Goal: Task Accomplishment & Management: Manage account settings

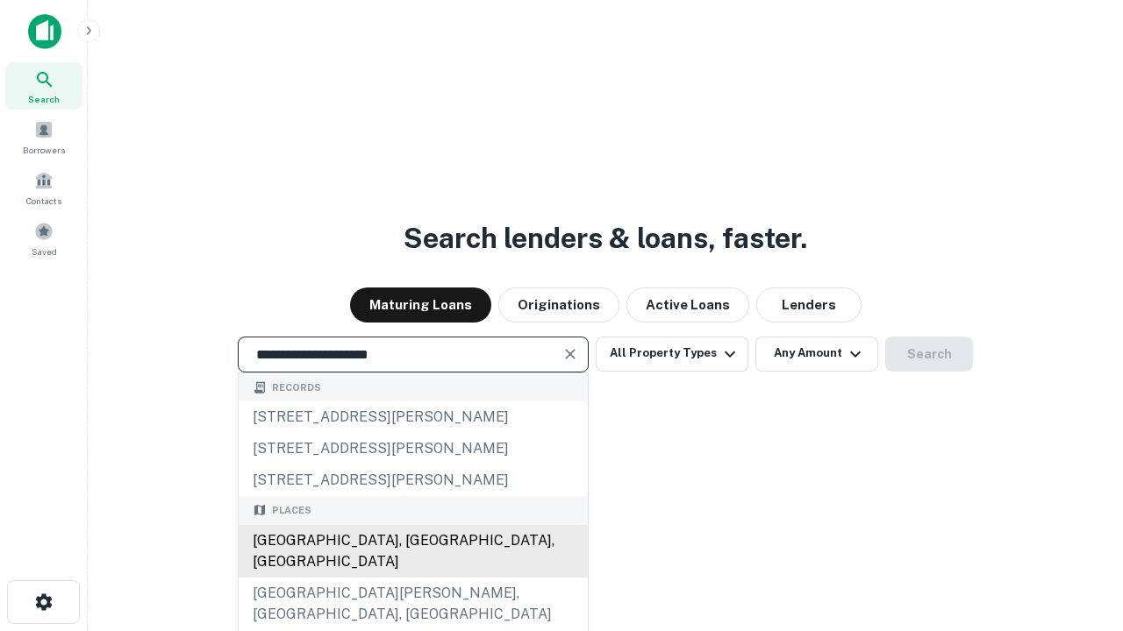
click at [412, 578] on div "Santa Monica, CA, USA" at bounding box center [413, 551] width 349 height 53
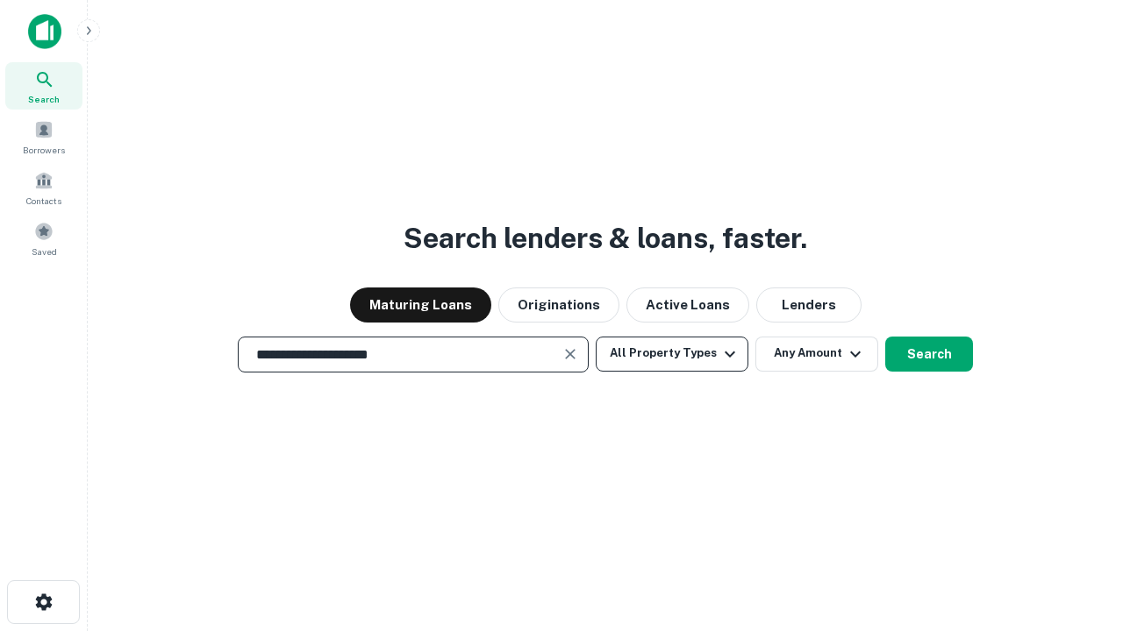
type input "**********"
click at [672, 353] on button "All Property Types" at bounding box center [672, 354] width 153 height 35
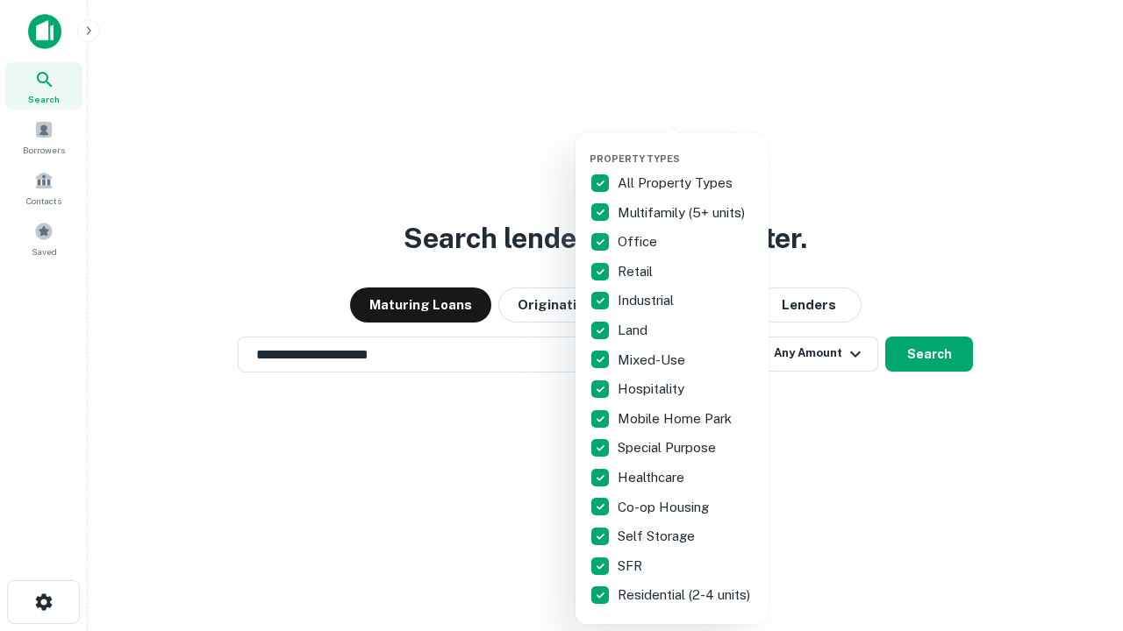
click at [686, 147] on button "button" at bounding box center [685, 147] width 193 height 1
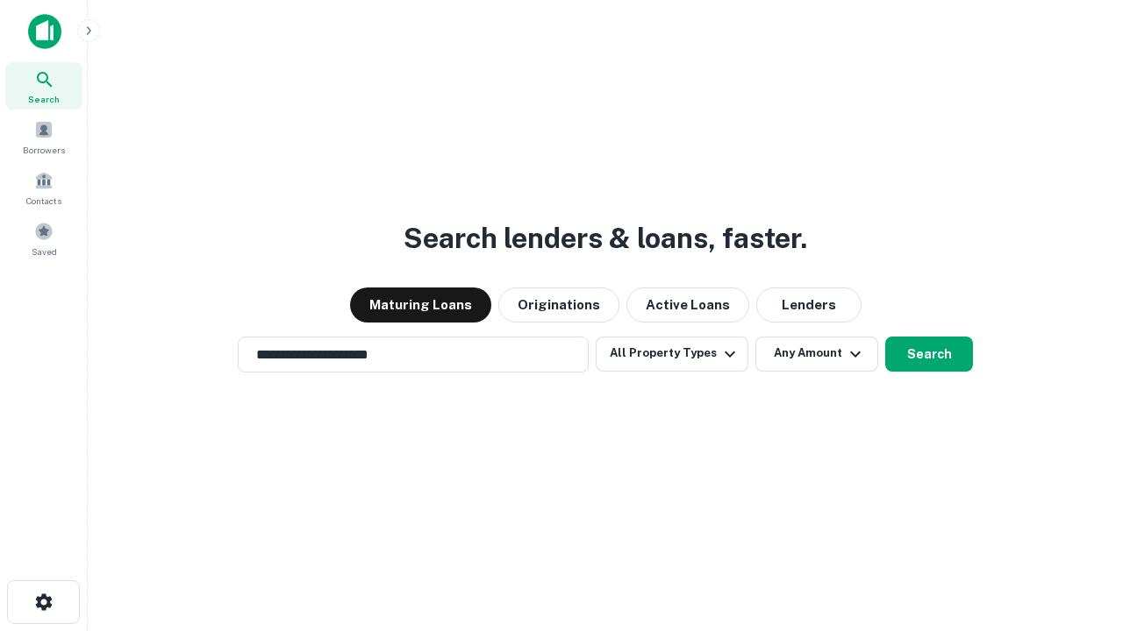
scroll to position [27, 0]
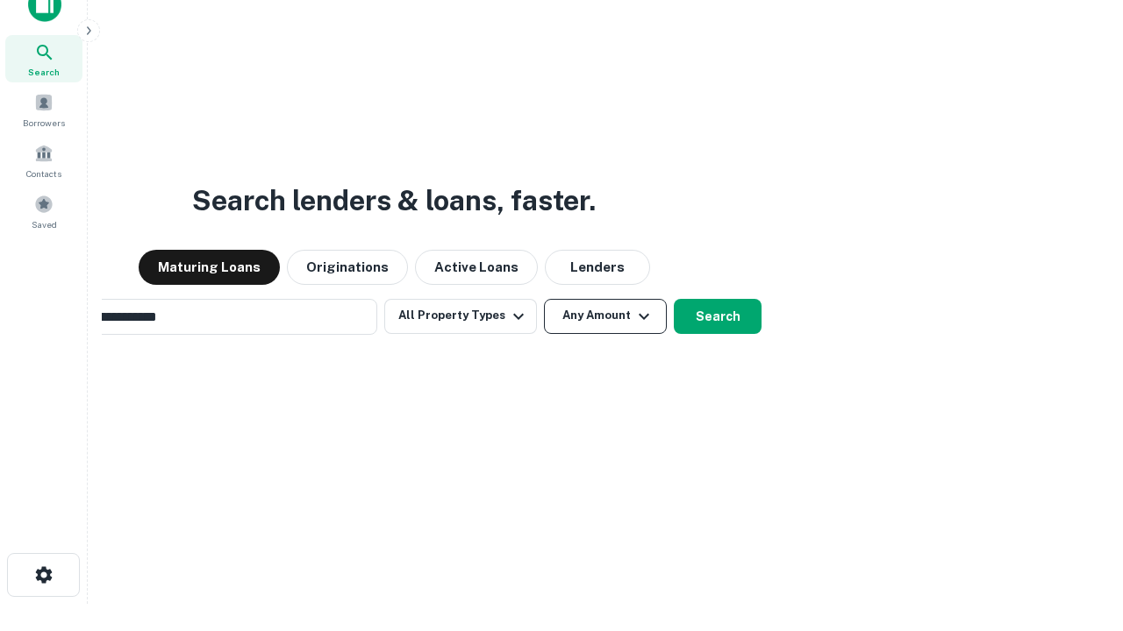
click at [544, 299] on button "Any Amount" at bounding box center [605, 316] width 123 height 35
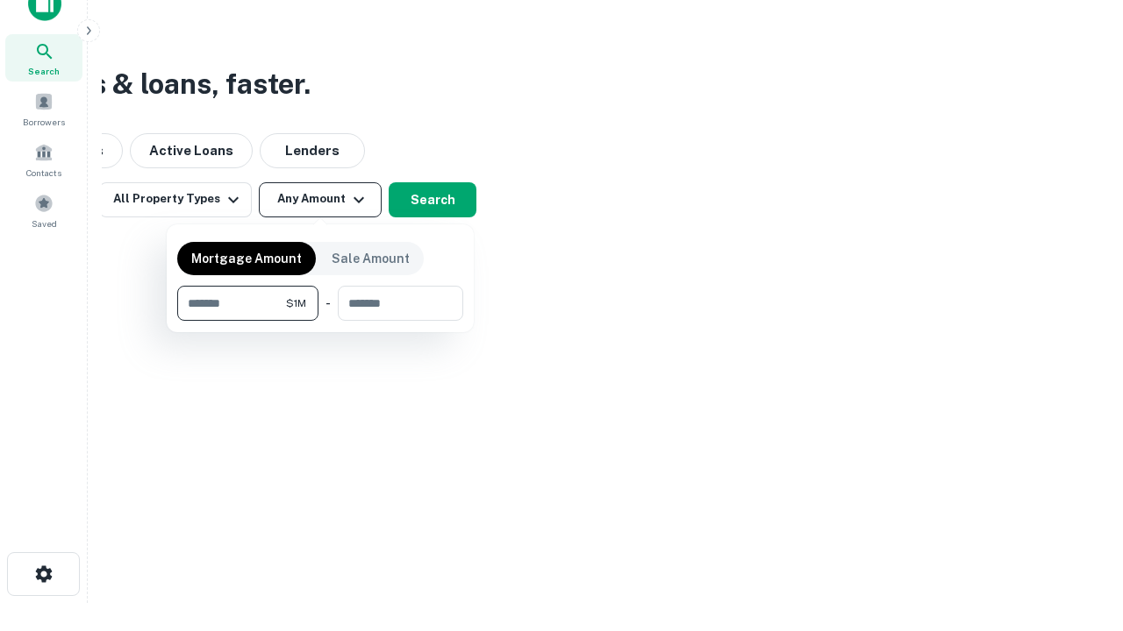
type input "*******"
click at [320, 321] on button "button" at bounding box center [320, 321] width 286 height 1
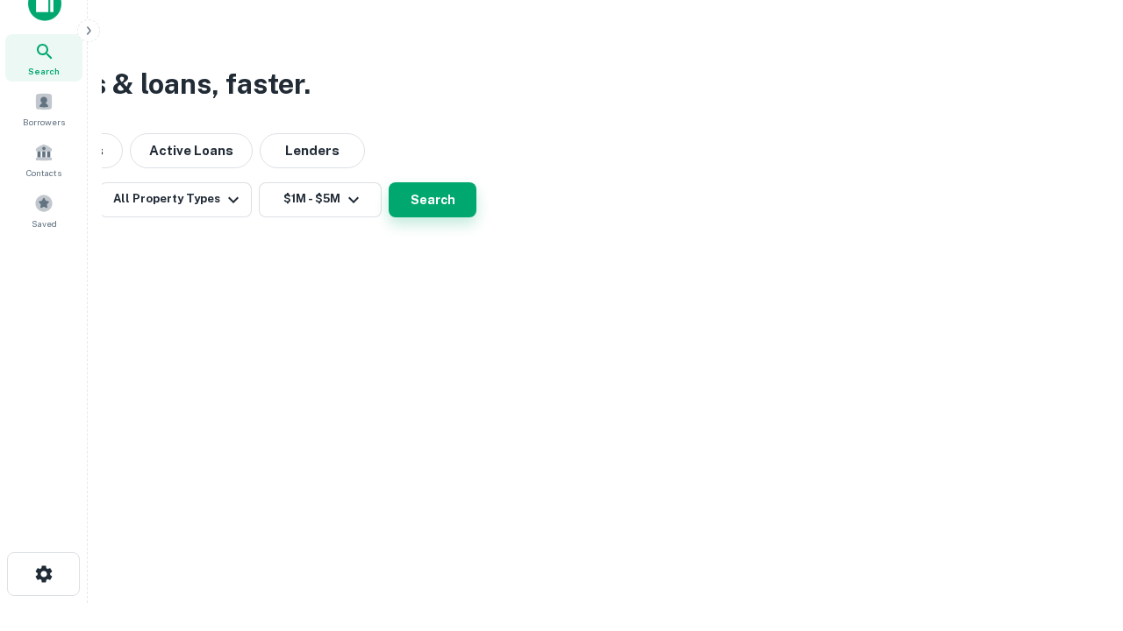
click at [476, 218] on button "Search" at bounding box center [433, 199] width 88 height 35
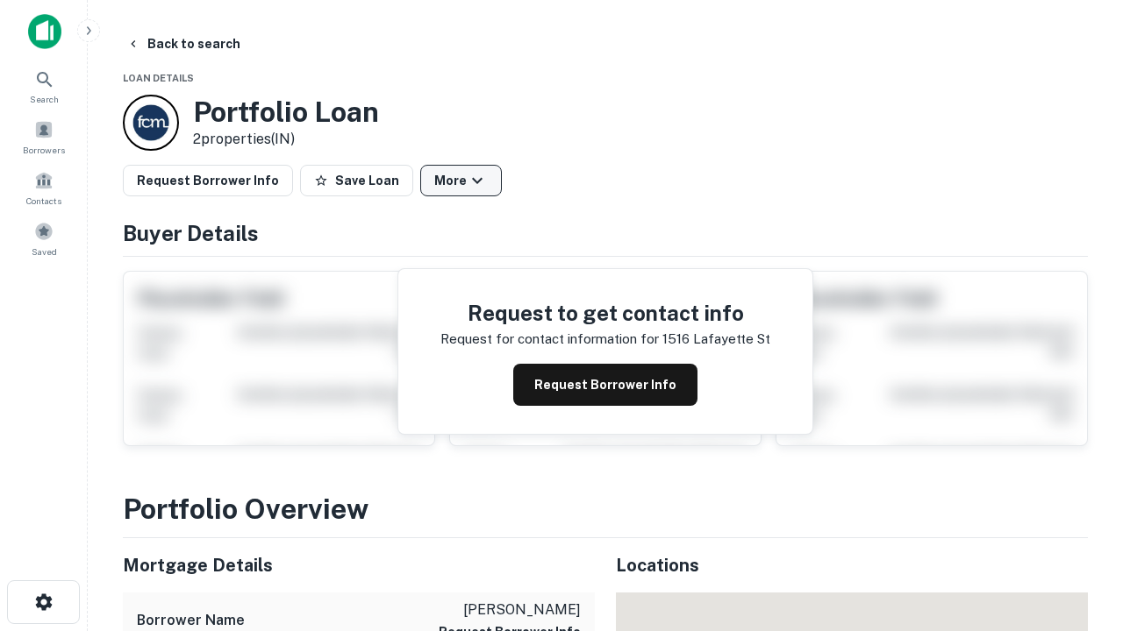
click at [460, 181] on button "More" at bounding box center [461, 181] width 82 height 32
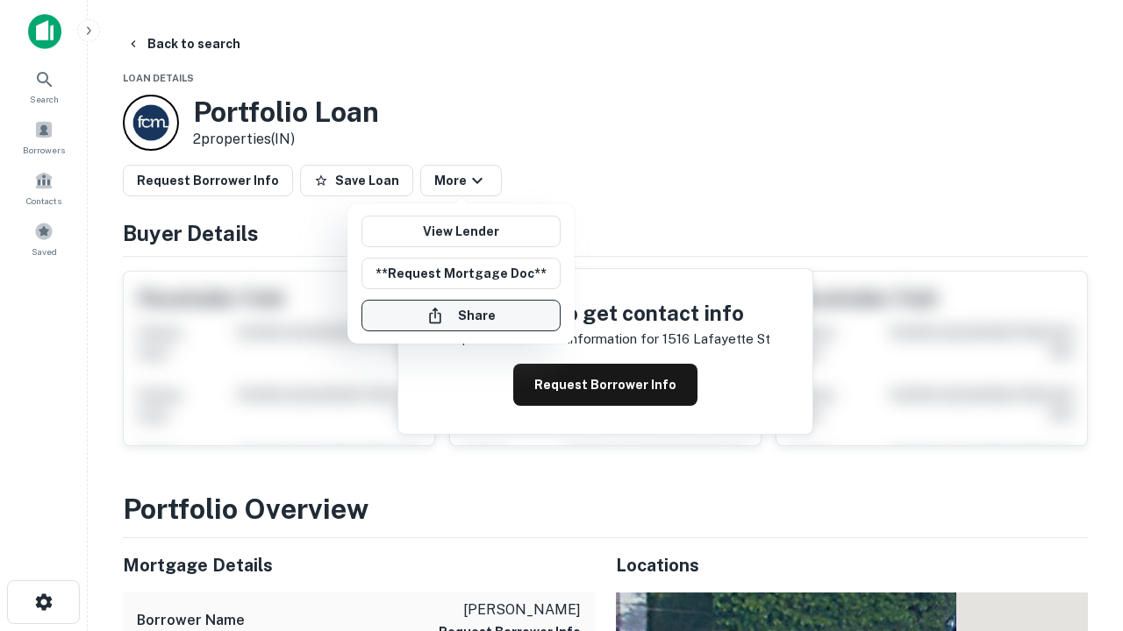
click at [460, 316] on button "Share" at bounding box center [460, 316] width 199 height 32
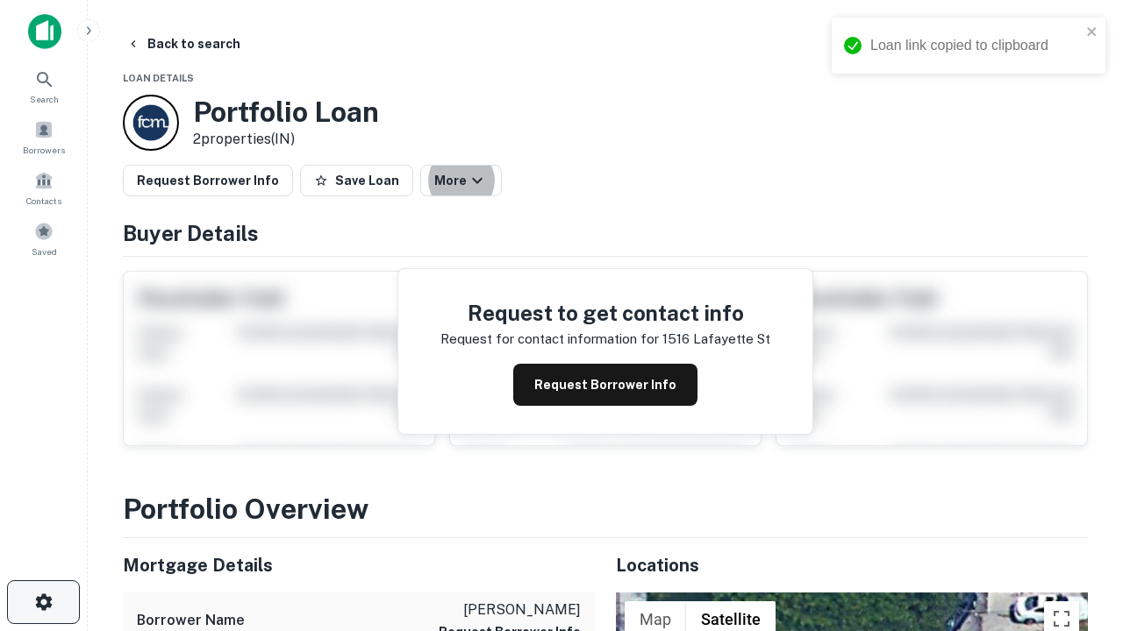
click at [43, 603] on icon "button" at bounding box center [43, 602] width 21 height 21
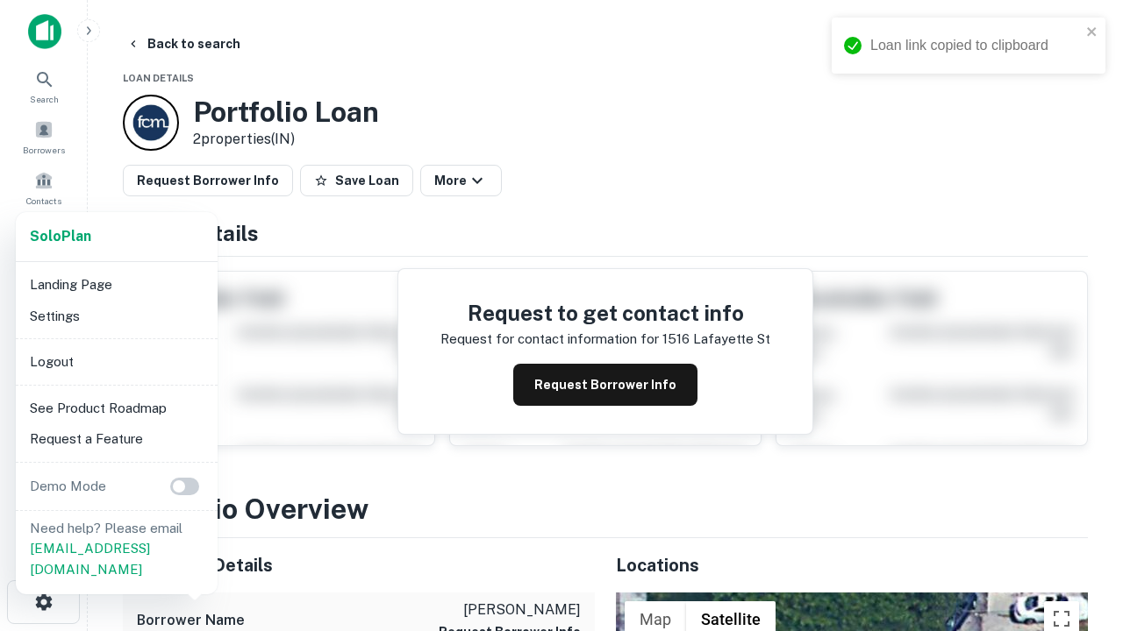
click at [116, 361] on li "Logout" at bounding box center [117, 362] width 188 height 32
